Goal: Navigation & Orientation: Find specific page/section

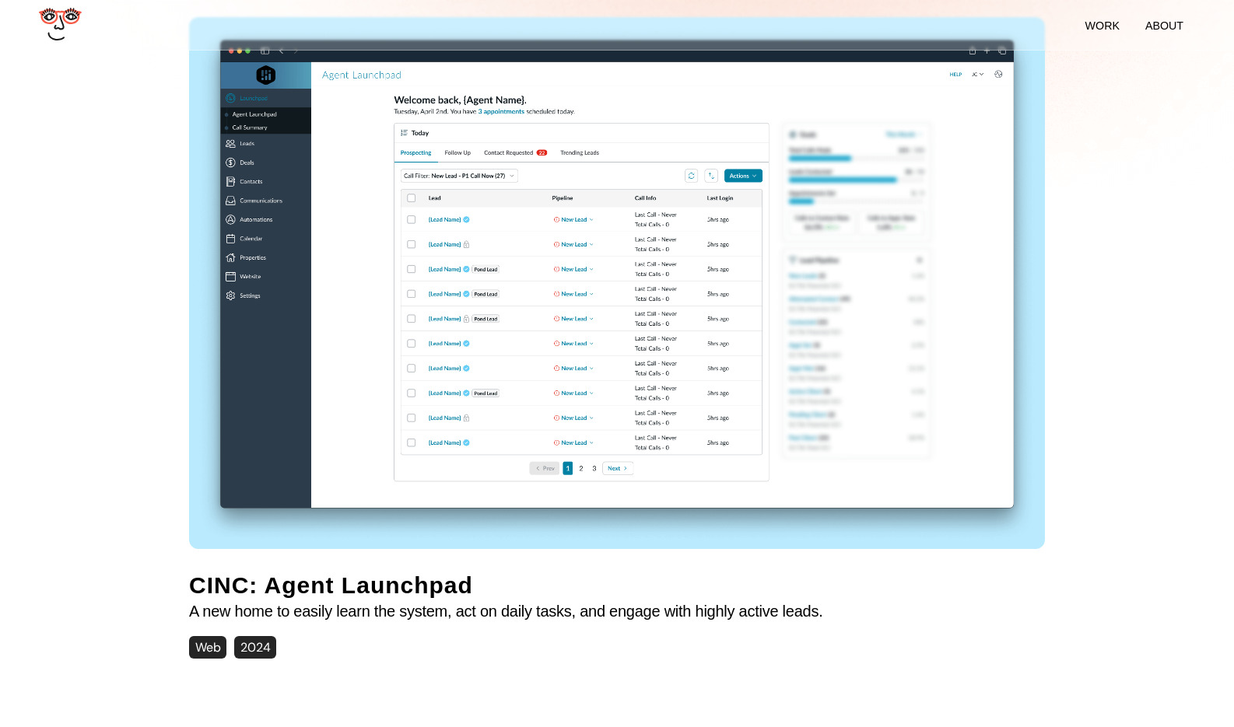
scroll to position [467, 0]
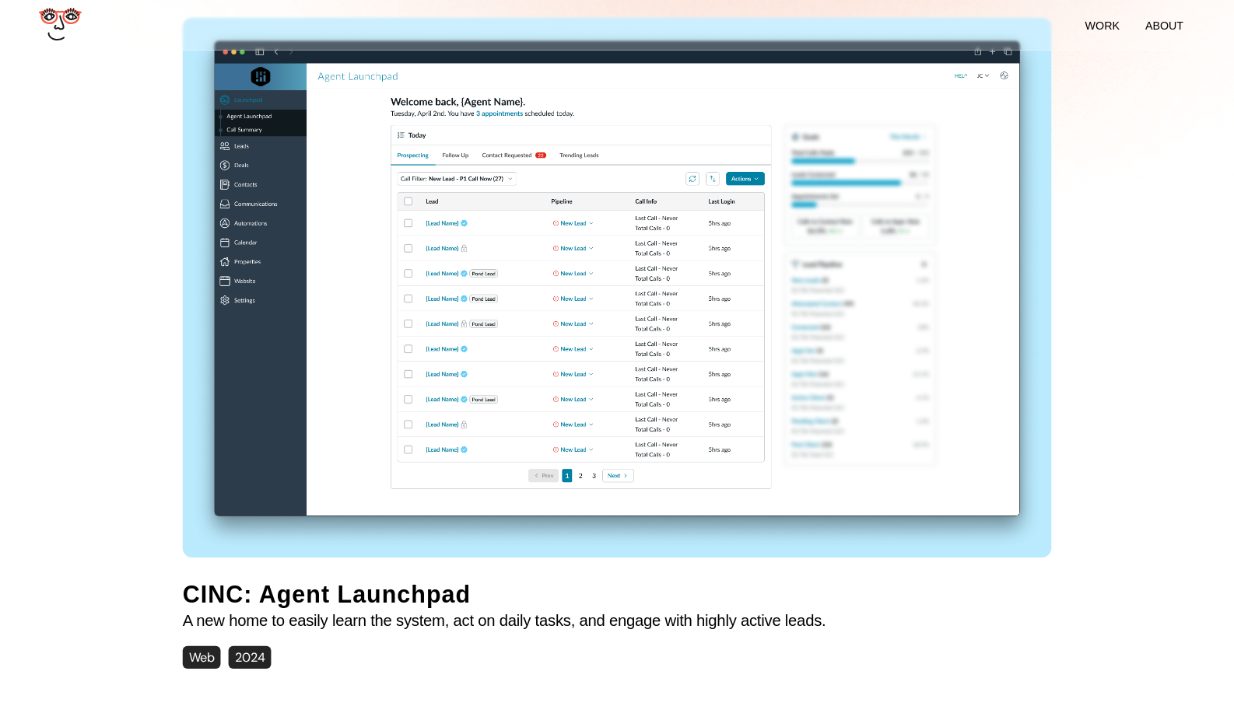
click at [596, 248] on img at bounding box center [617, 287] width 869 height 538
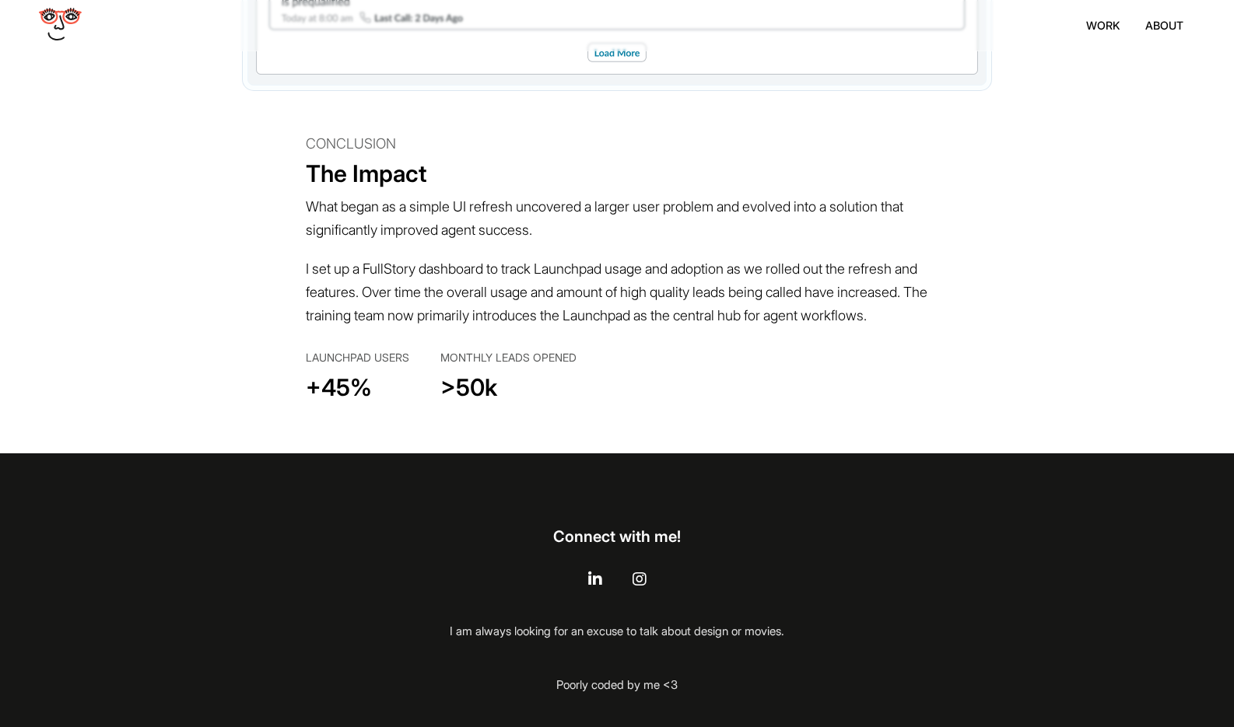
scroll to position [10438, 0]
click at [586, 695] on p "Poorly coded by me <3" at bounding box center [617, 681] width 334 height 54
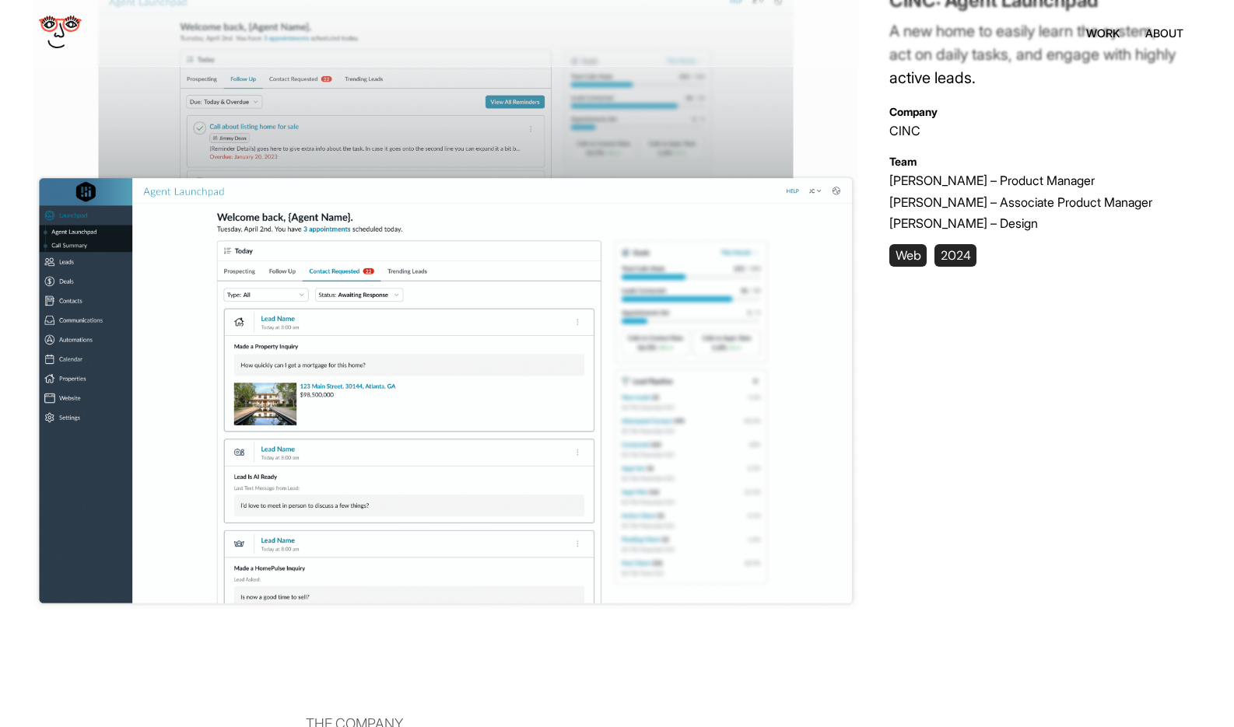
scroll to position [0, 0]
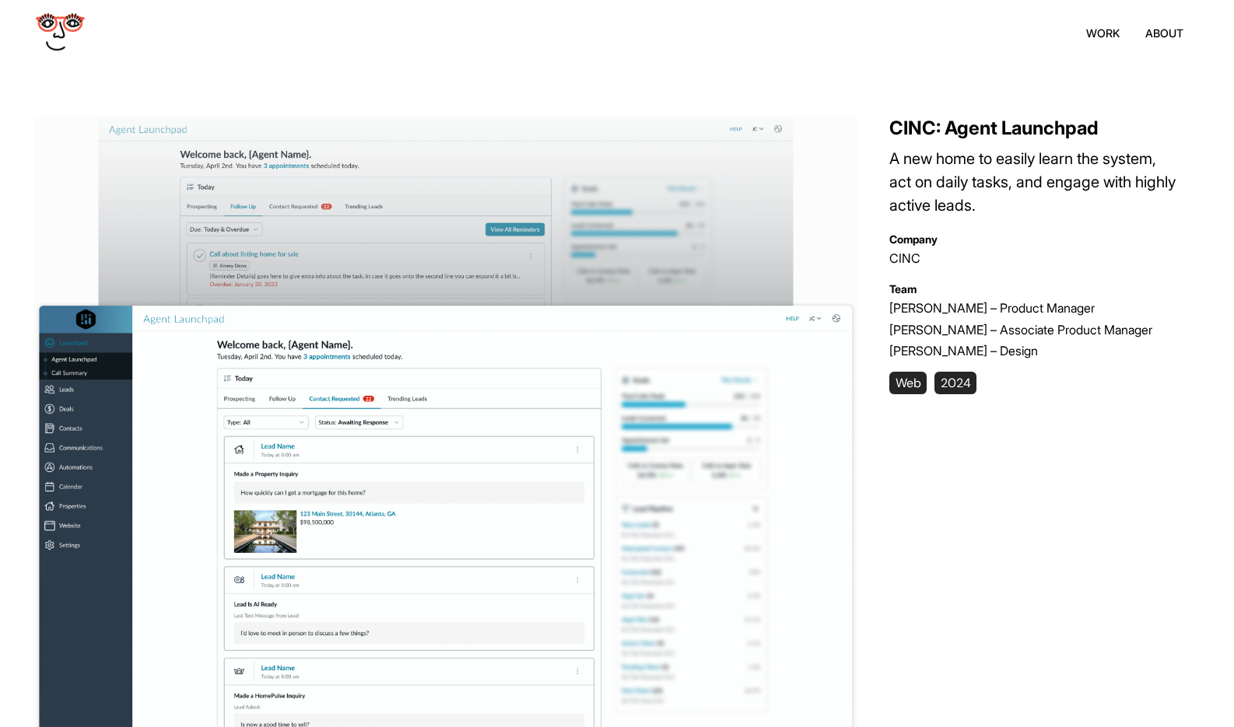
click at [68, 30] on icon at bounding box center [60, 24] width 49 height 18
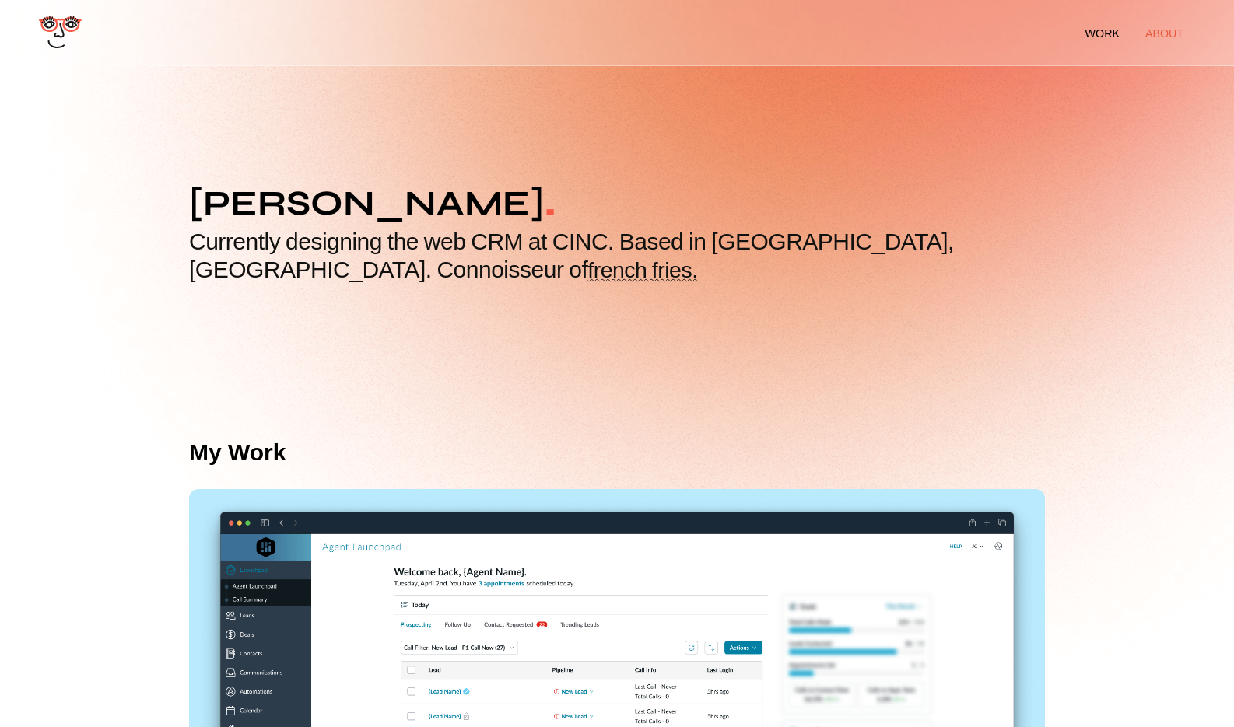
click at [1168, 33] on li "about" at bounding box center [1164, 33] width 38 height 12
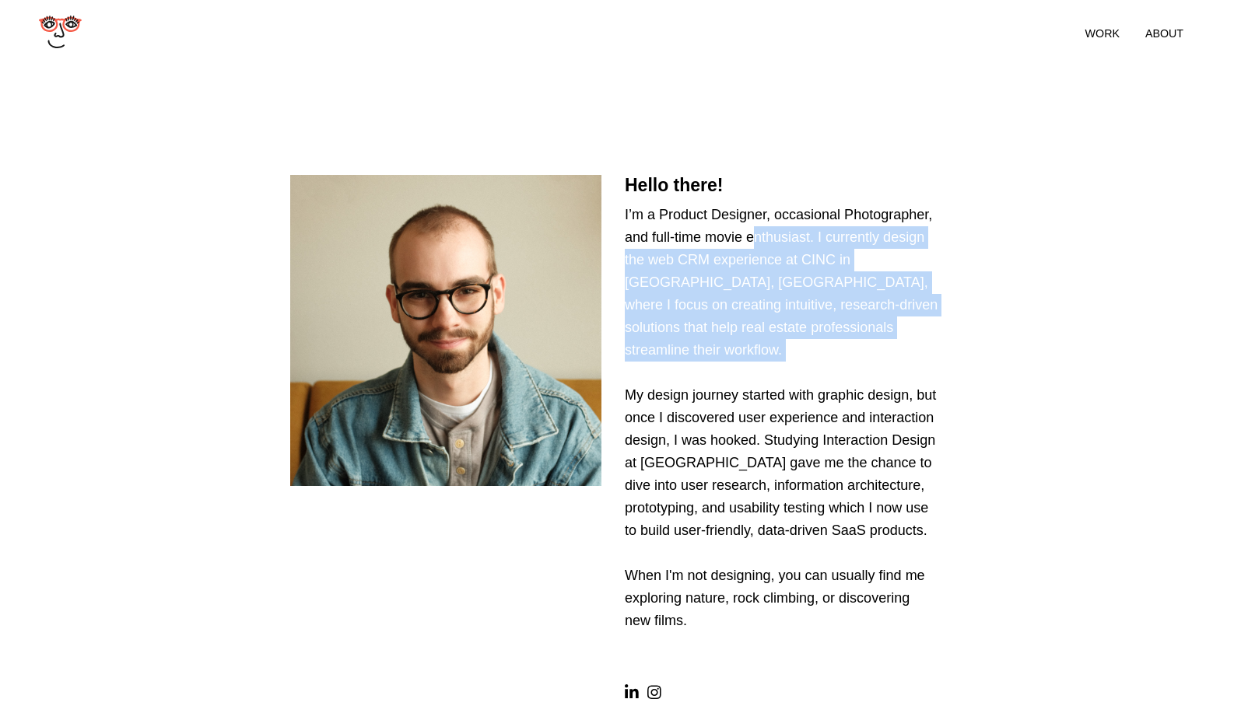
drag, startPoint x: 701, startPoint y: 279, endPoint x: 718, endPoint y: 369, distance: 91.1
click at [718, 369] on p "I’m a Product Designer, occasional Photographer, and full-time movie enthusiast…" at bounding box center [784, 434] width 319 height 460
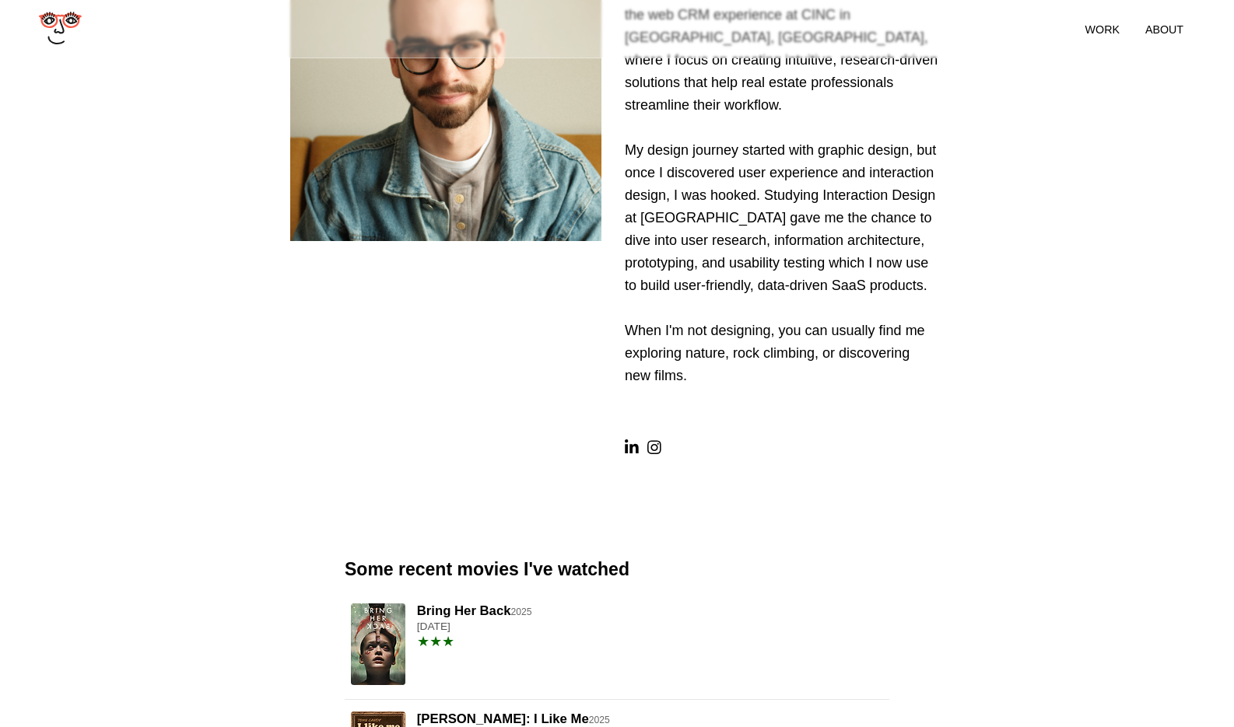
scroll to position [247, 0]
click at [653, 454] on icon at bounding box center [654, 447] width 14 height 16
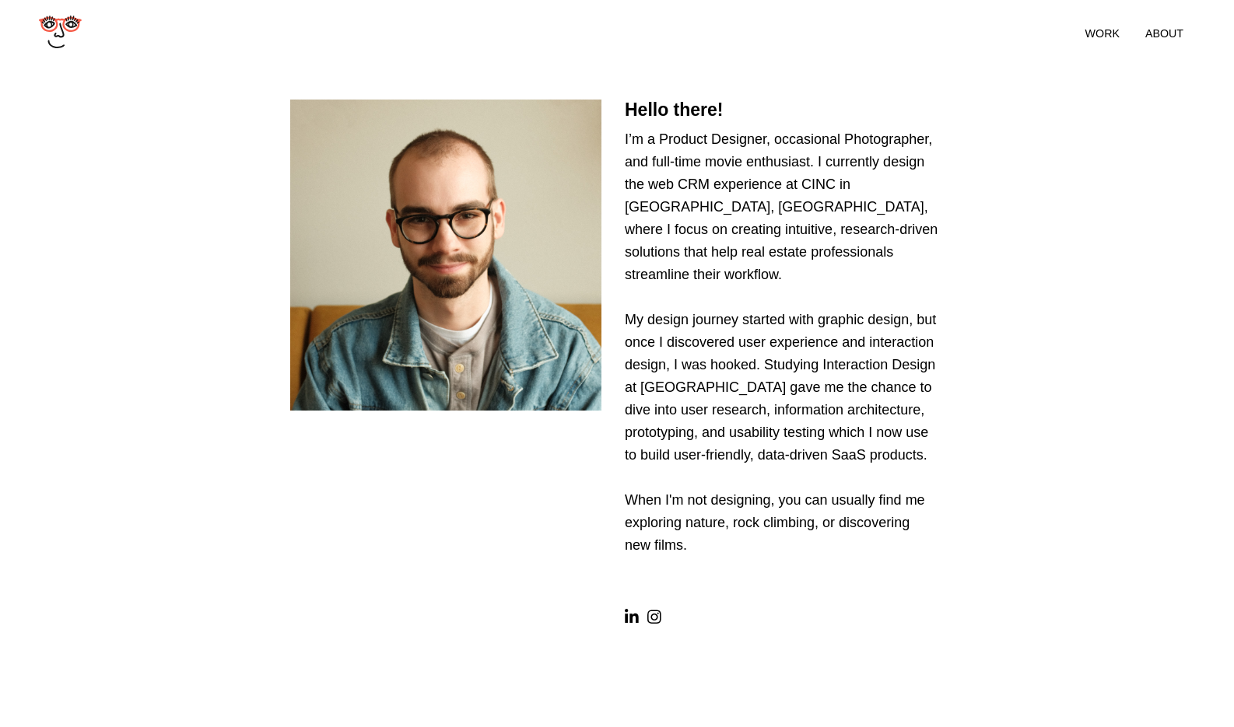
scroll to position [0, 0]
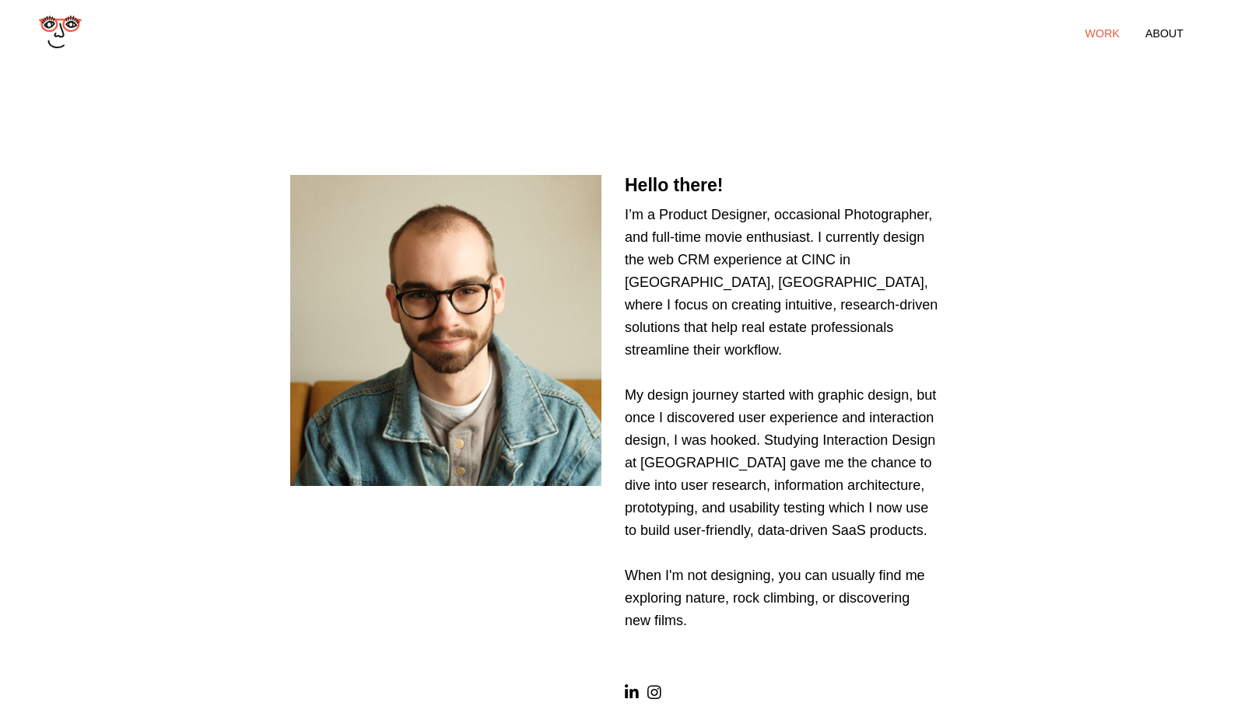
click at [1084, 22] on link "work" at bounding box center [1102, 33] width 58 height 37
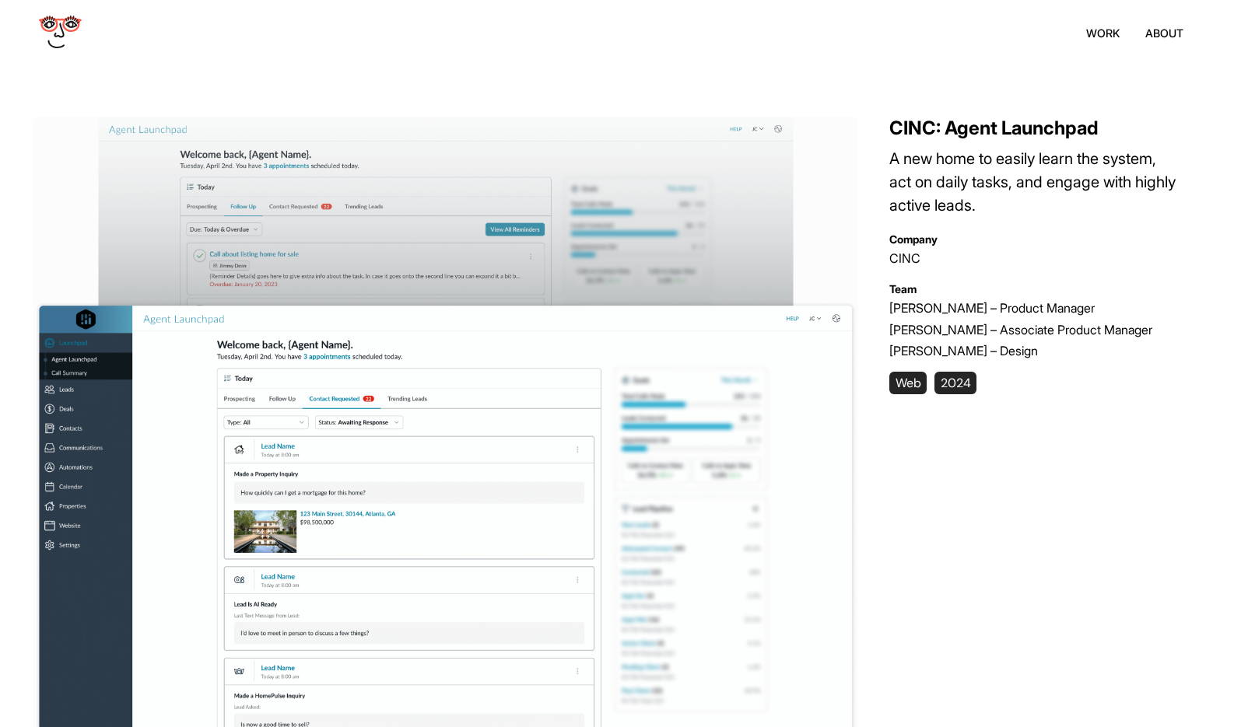
click at [702, 118] on img at bounding box center [445, 427] width 825 height 620
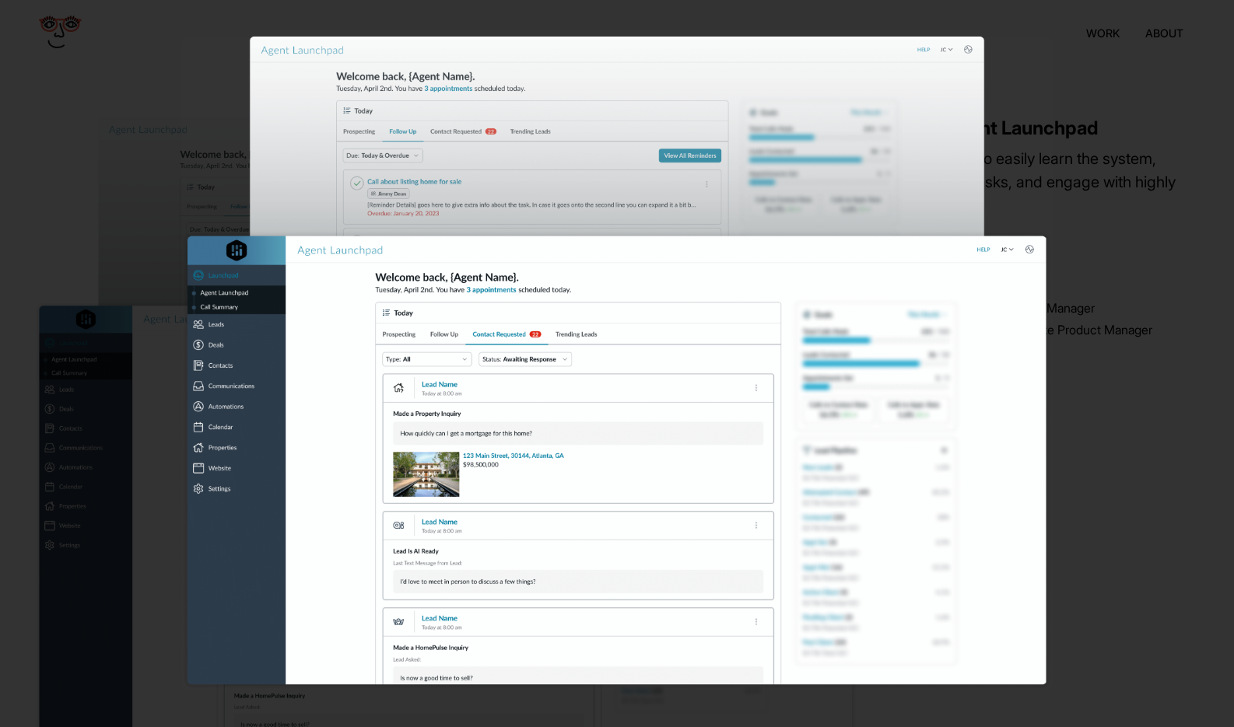
click at [1118, 215] on div at bounding box center [617, 363] width 1234 height 727
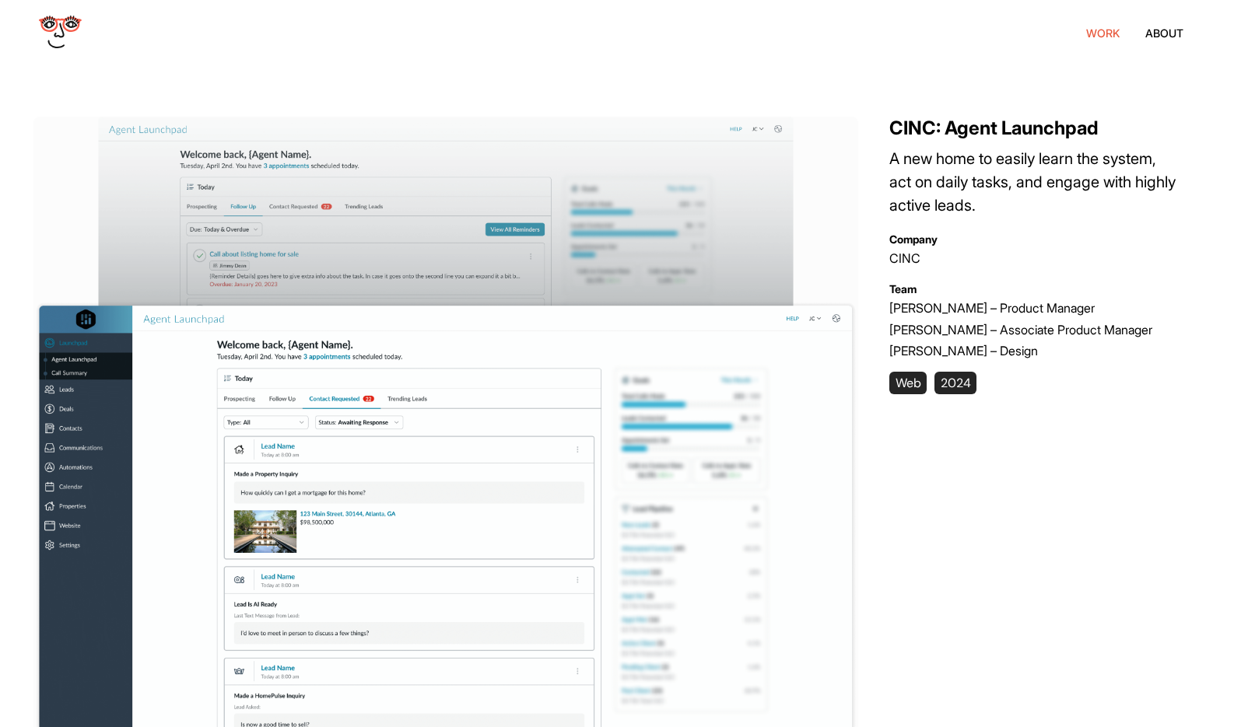
click at [1104, 30] on li "work" at bounding box center [1102, 32] width 33 height 13
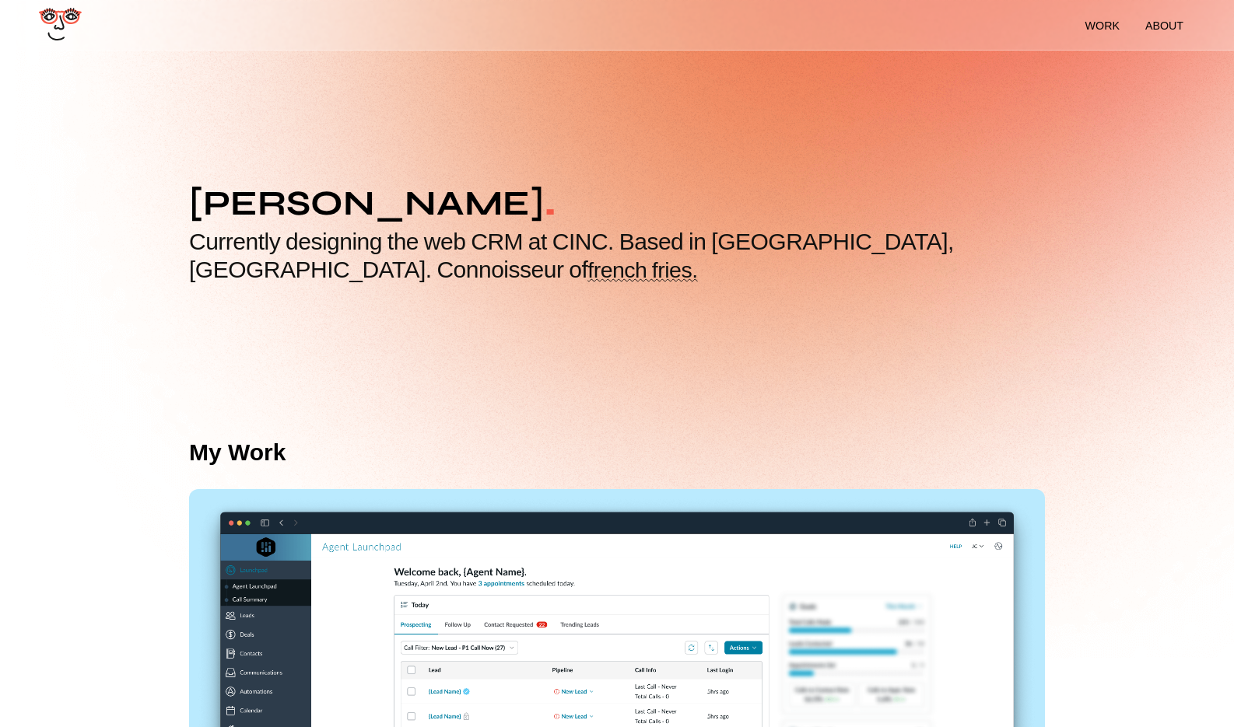
scroll to position [284, 0]
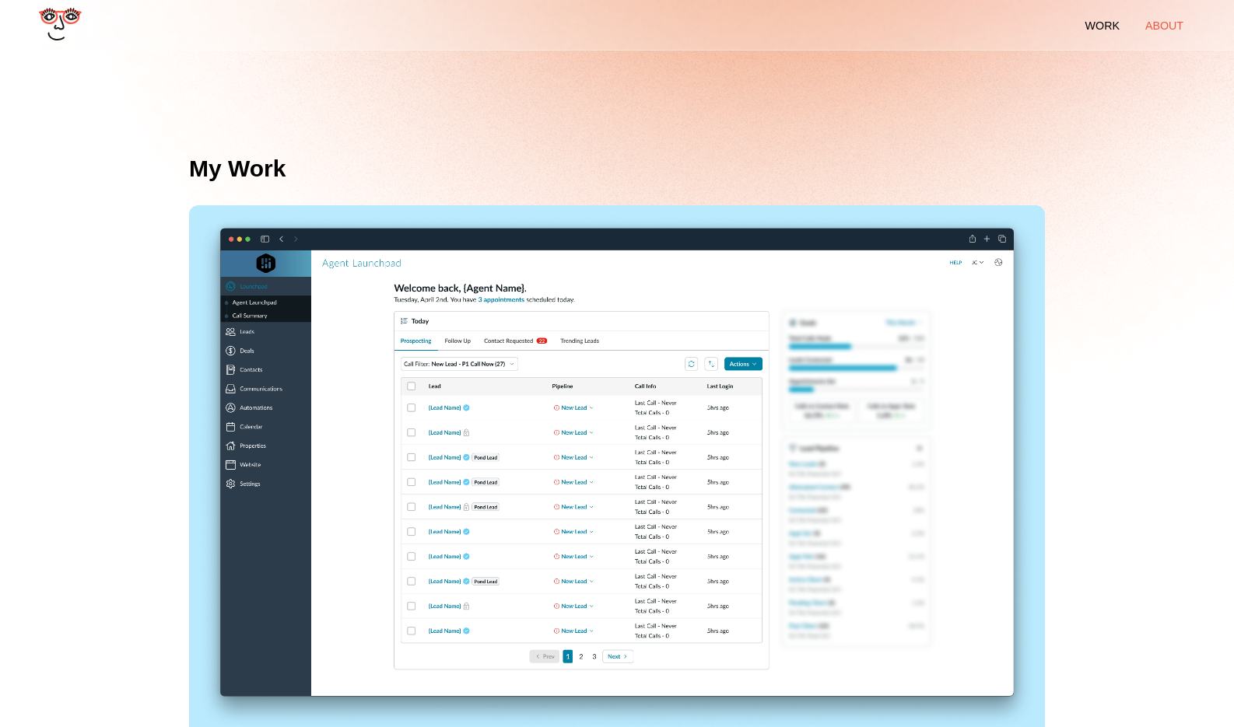
click at [1154, 34] on link "about" at bounding box center [1163, 25] width 61 height 37
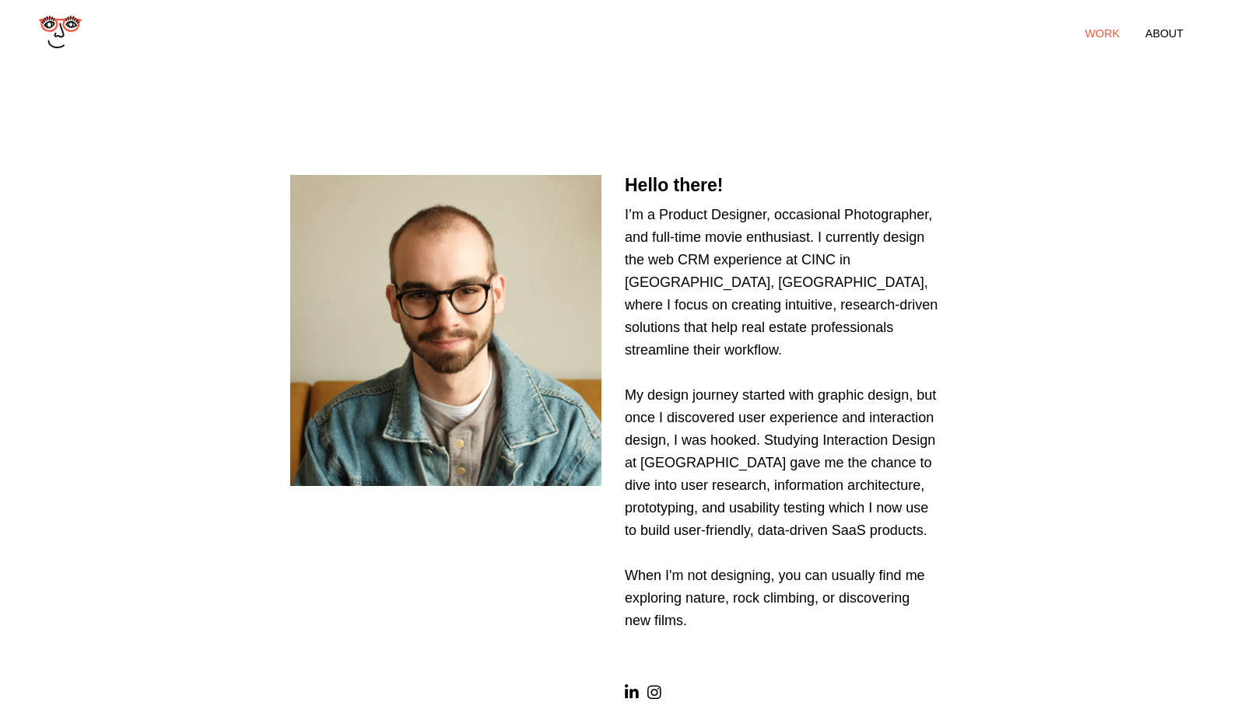
click at [1111, 30] on li "work" at bounding box center [1102, 33] width 34 height 12
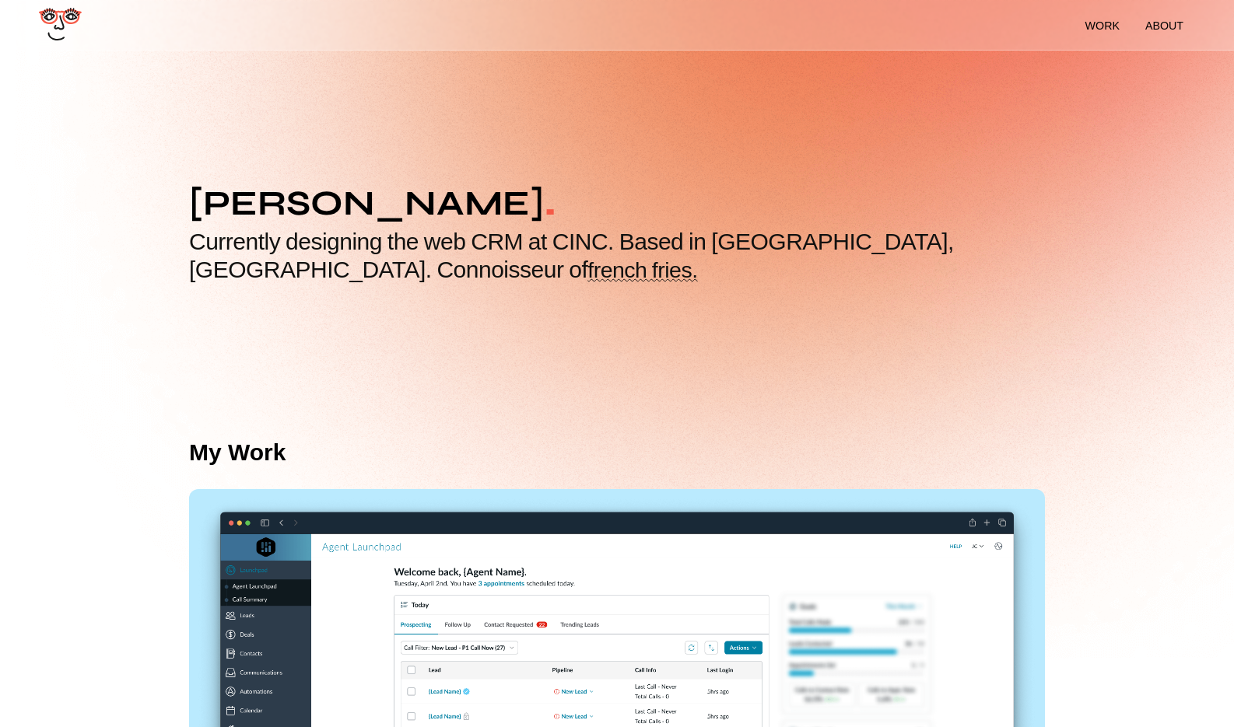
scroll to position [284, 0]
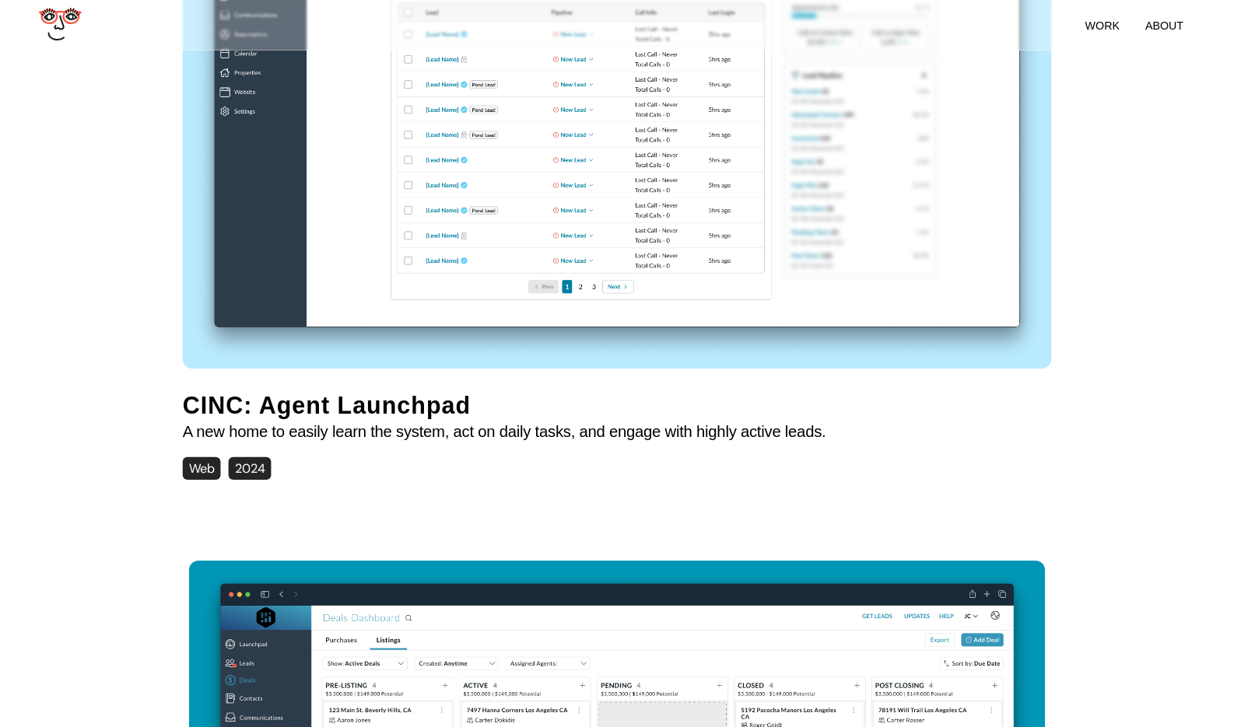
scroll to position [694, 0]
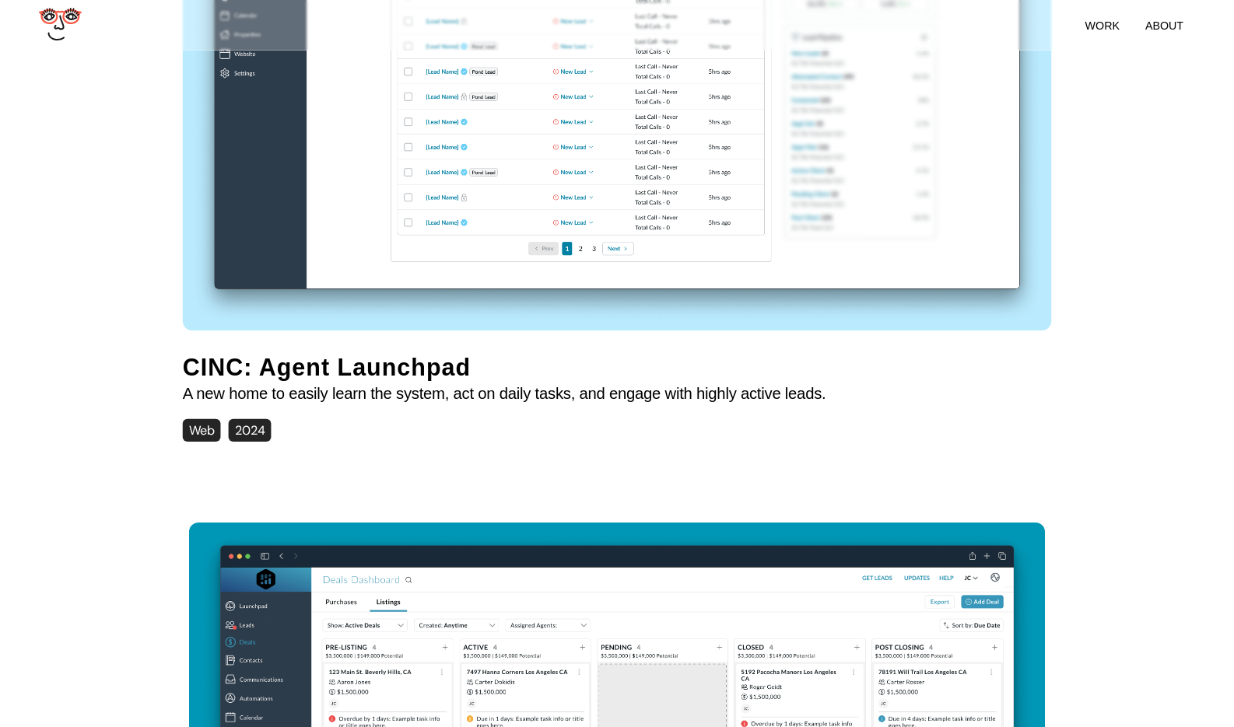
click at [217, 364] on h2 "CINC: Agent Launchpad" at bounding box center [504, 367] width 643 height 27
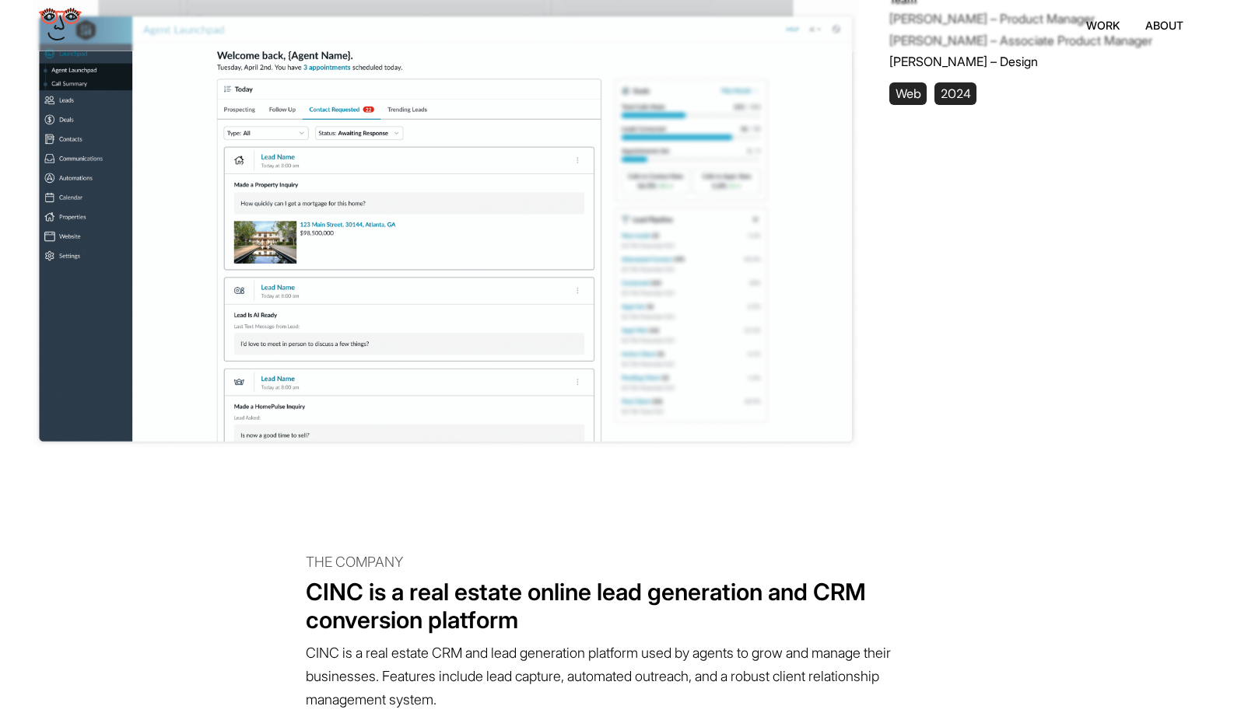
scroll to position [289, 0]
